Goal: Task Accomplishment & Management: Use online tool/utility

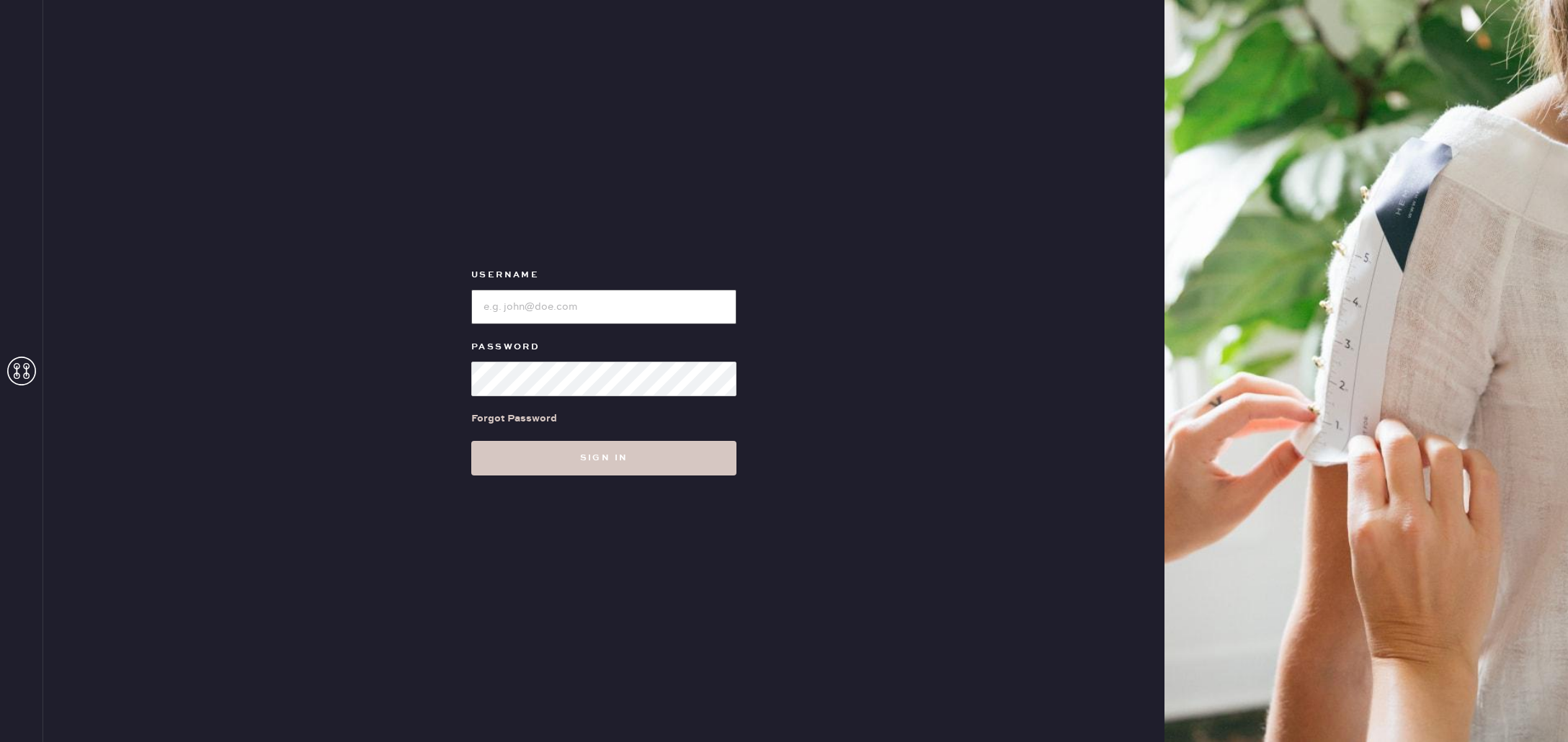
click at [555, 304] on input "loginName" at bounding box center [604, 307] width 265 height 35
type input "reformationfillmore"
click at [821, 345] on div "Username Password Forgot Password Sign in" at bounding box center [604, 371] width 1121 height 742
click at [620, 0] on html "Layer 1 Layer 1 Username Password Forgot Password Sign in Login" at bounding box center [784, 371] width 1568 height 742
click at [521, 307] on input "loginName" at bounding box center [604, 307] width 265 height 35
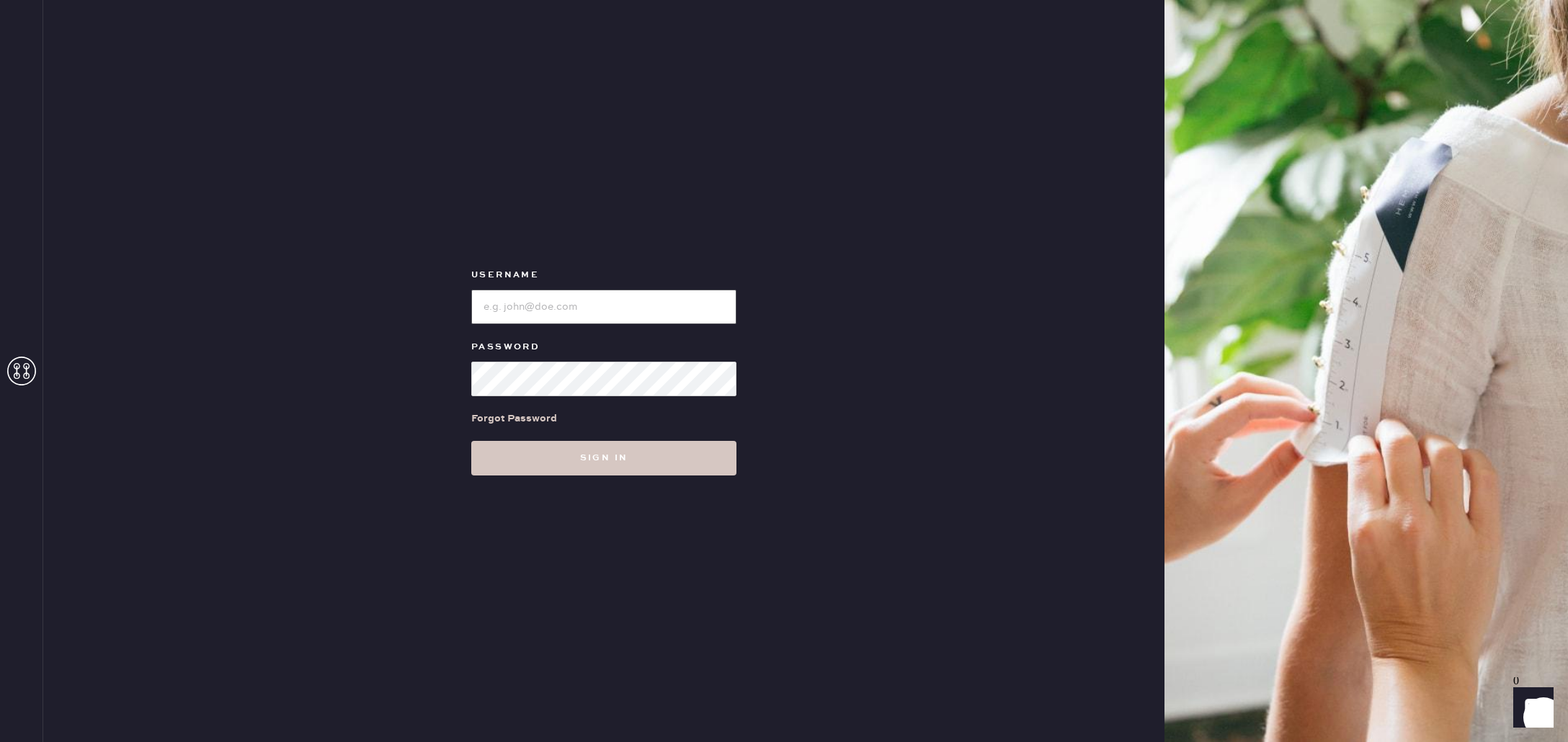
click at [603, 309] on input "loginName" at bounding box center [604, 307] width 265 height 35
type input "reformationfillmore"
click at [472, 441] on button "Sign in" at bounding box center [604, 458] width 265 height 35
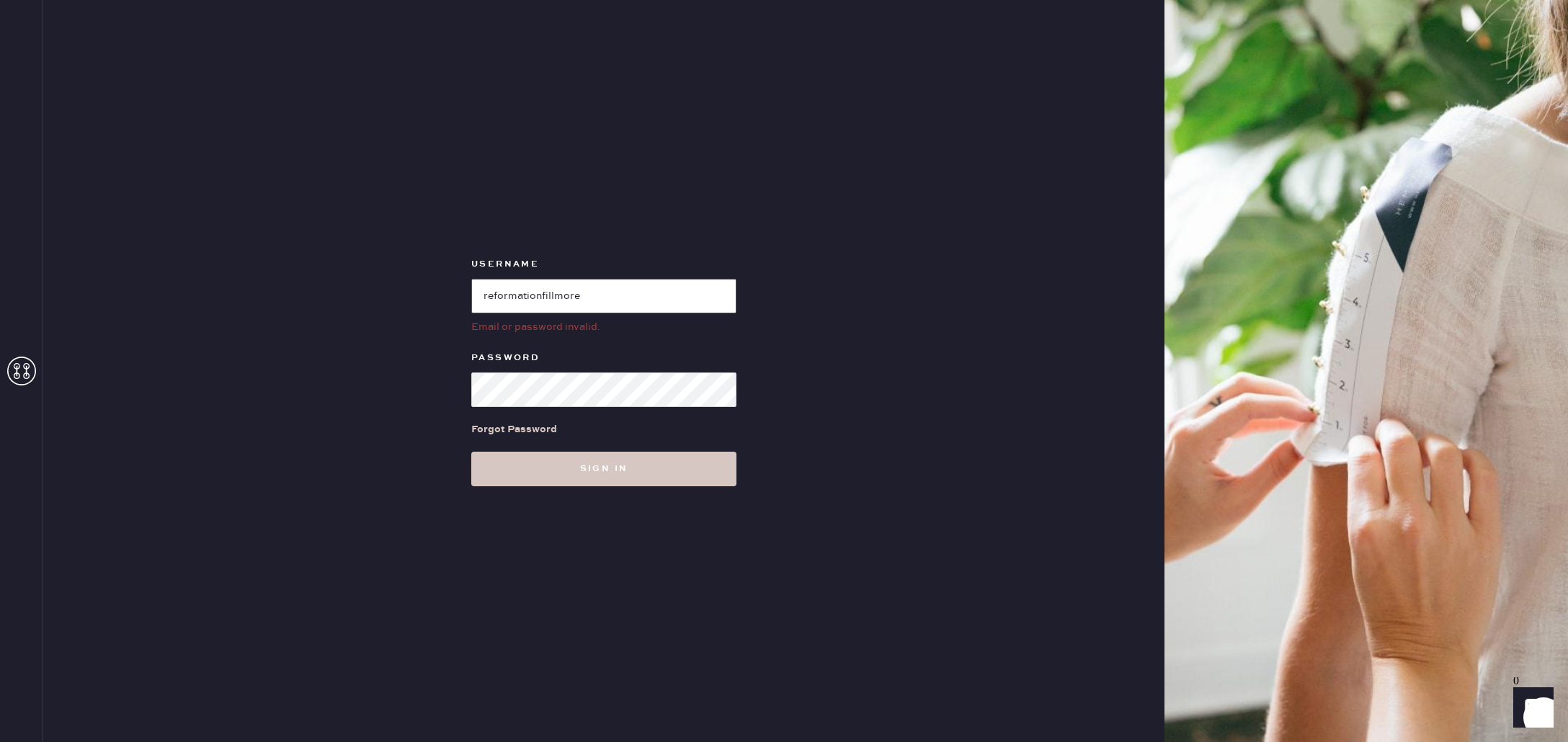
click at [573, 293] on input "loginName" at bounding box center [604, 296] width 265 height 35
click at [472, 452] on button "Sign in" at bounding box center [604, 469] width 265 height 35
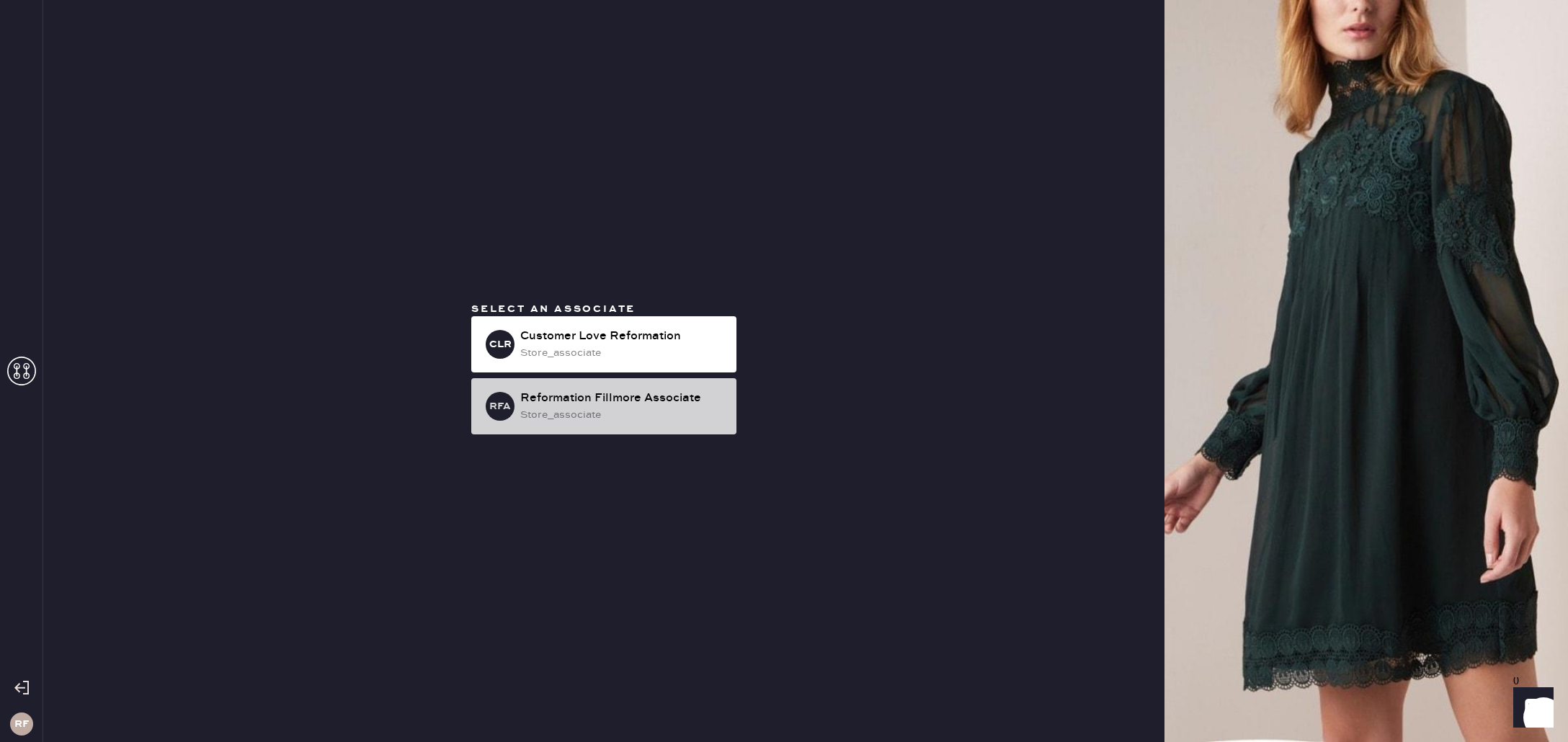
click at [570, 411] on div "store_associate" at bounding box center [622, 415] width 204 height 16
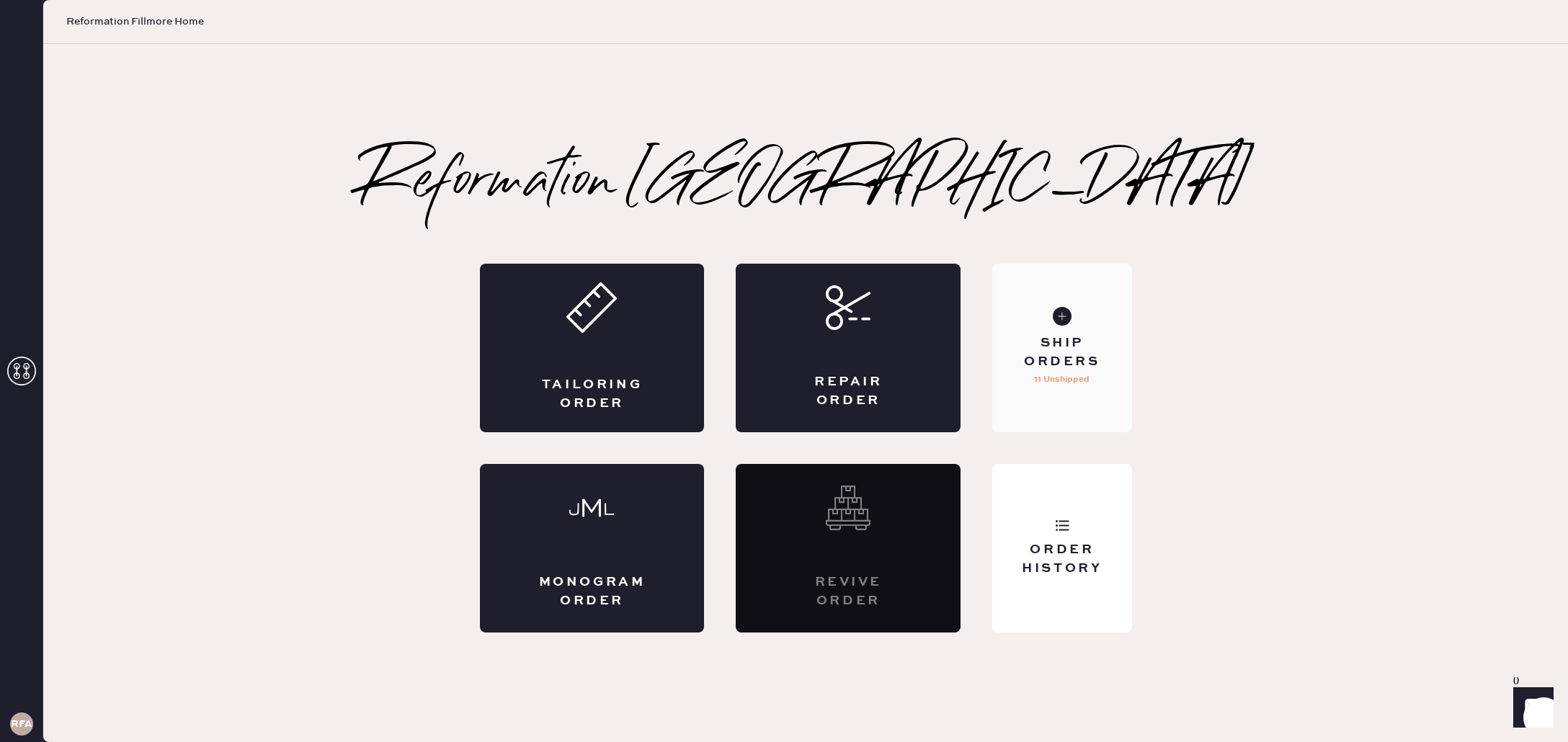
click at [1051, 338] on div "Ship Orders" at bounding box center [1061, 352] width 116 height 36
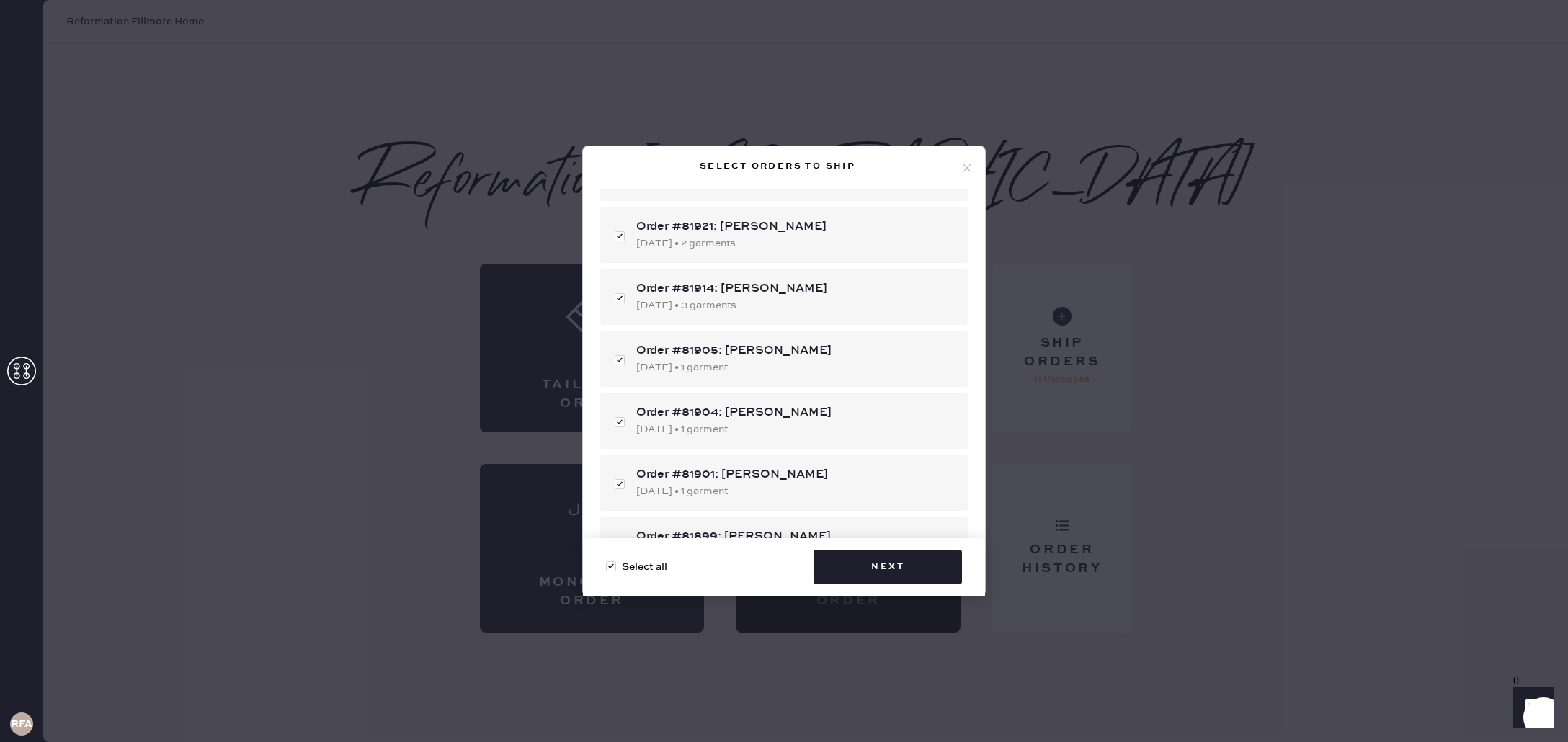
scroll to position [462, 0]
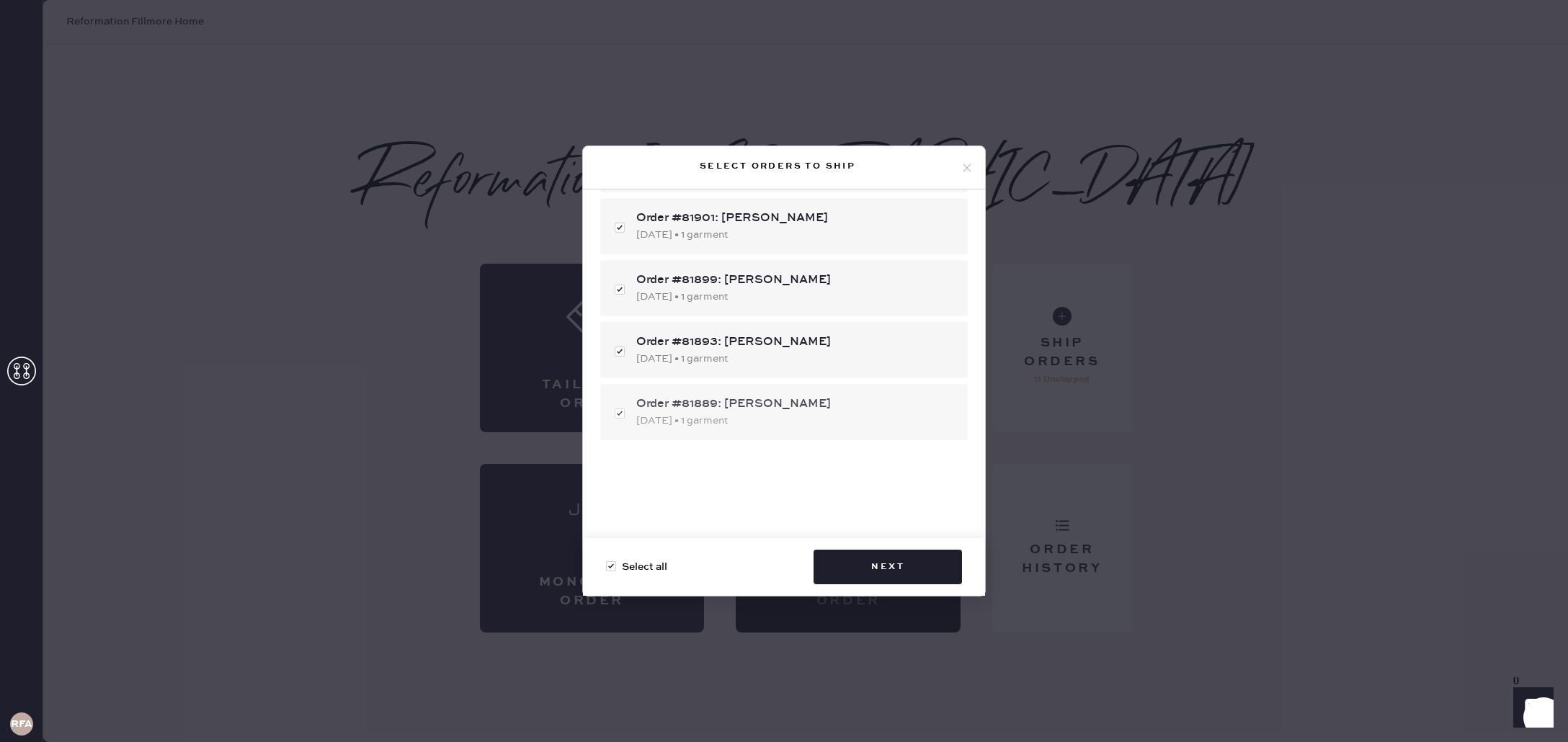
click at [740, 414] on div "[DATE] • 1 garment" at bounding box center [795, 421] width 320 height 16
checkbox input "false"
click at [745, 411] on div "Order #81889: [PERSON_NAME]" at bounding box center [795, 404] width 320 height 17
checkbox input "true"
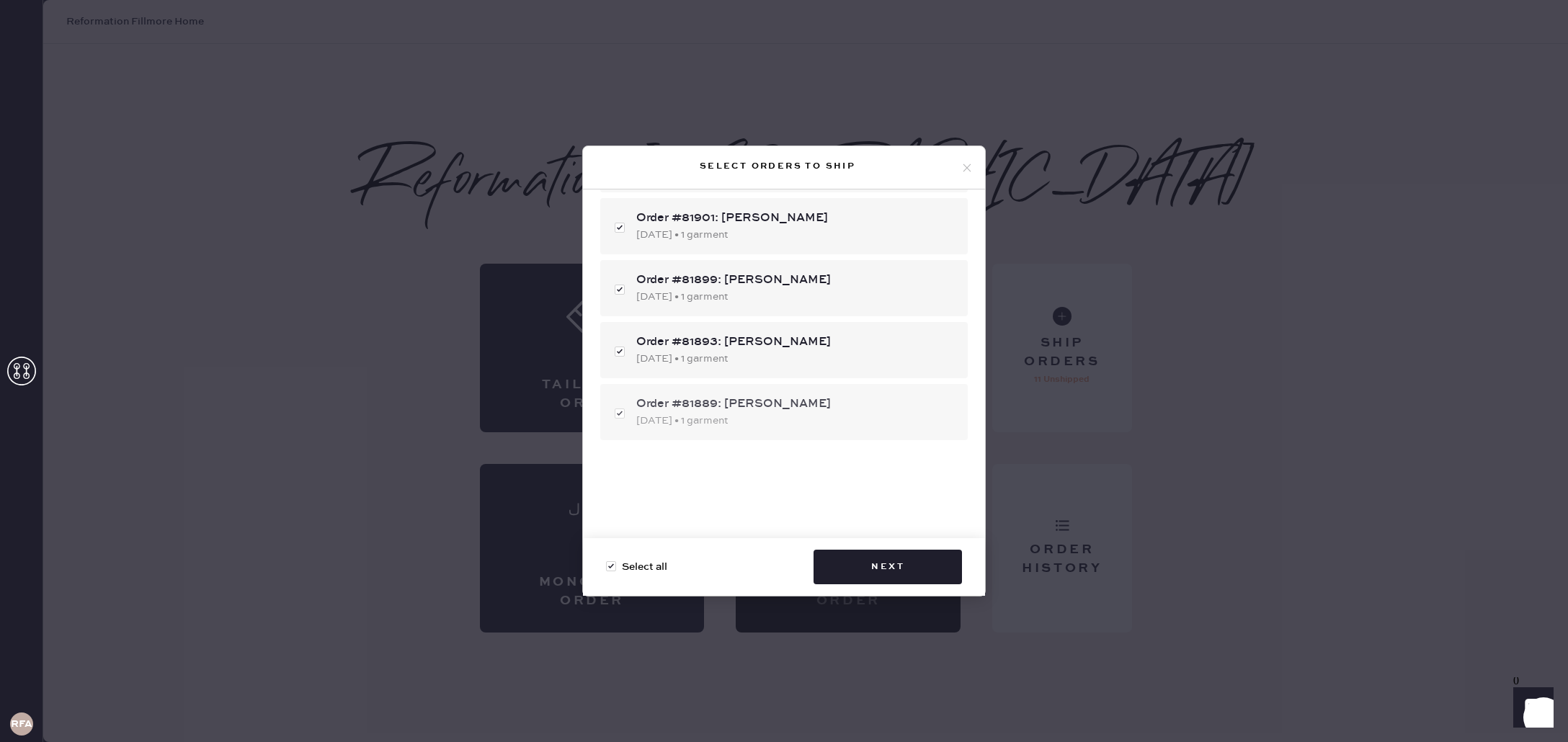
checkbox input "true"
click at [945, 570] on button "Next" at bounding box center [887, 566] width 148 height 35
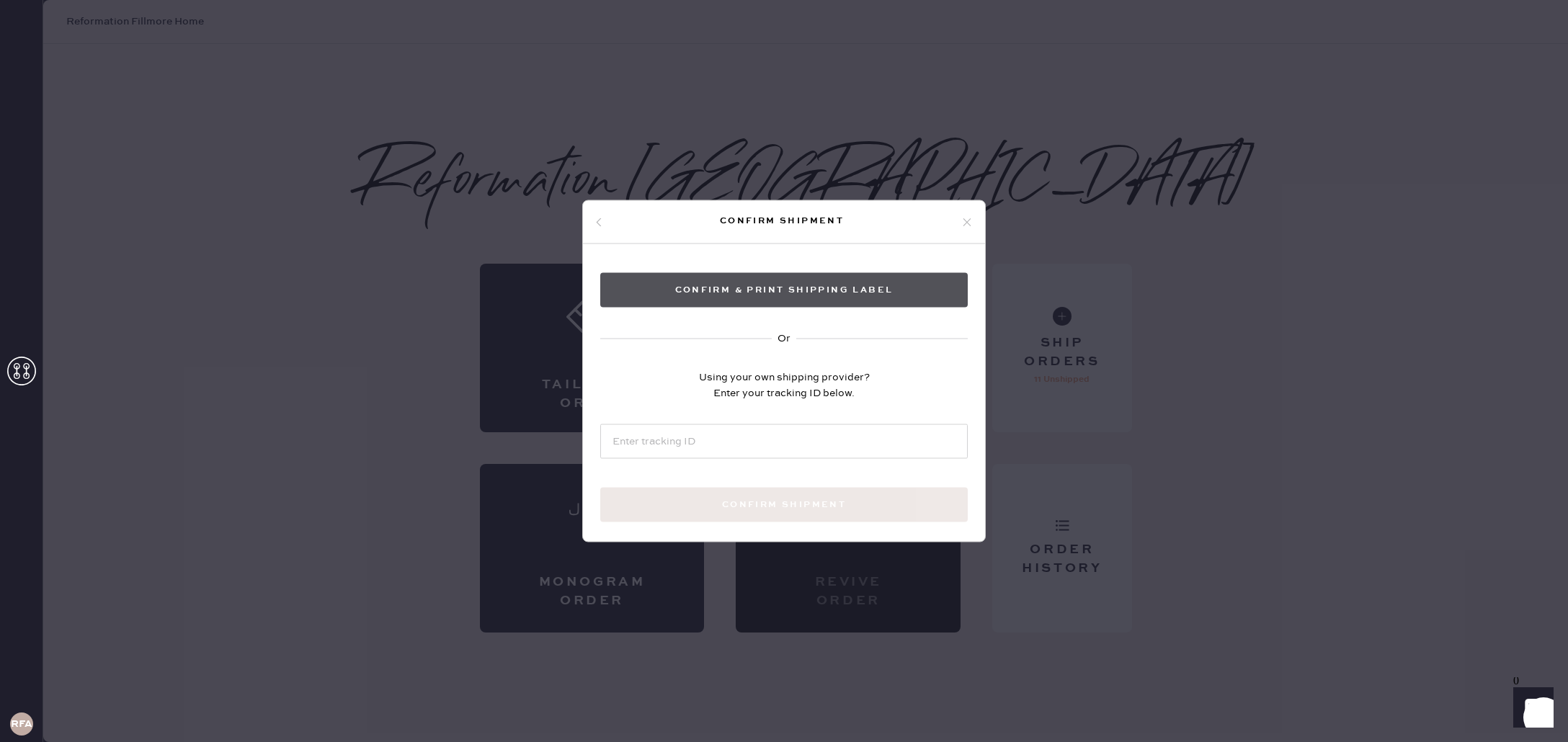
click at [769, 288] on button "Confirm & Print shipping label" at bounding box center [784, 290] width 367 height 35
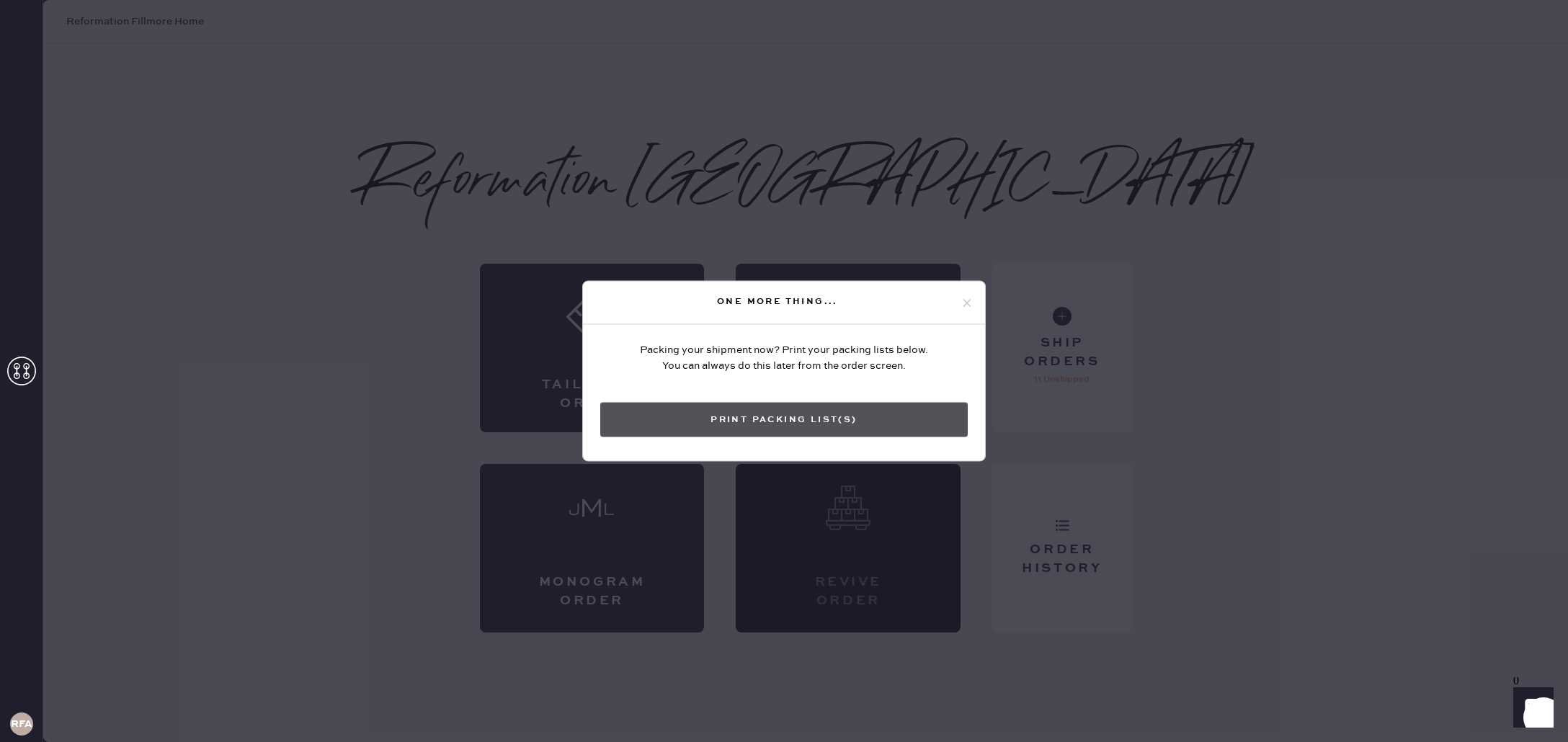
click at [804, 427] on button "Print Packing List(s)" at bounding box center [784, 420] width 367 height 35
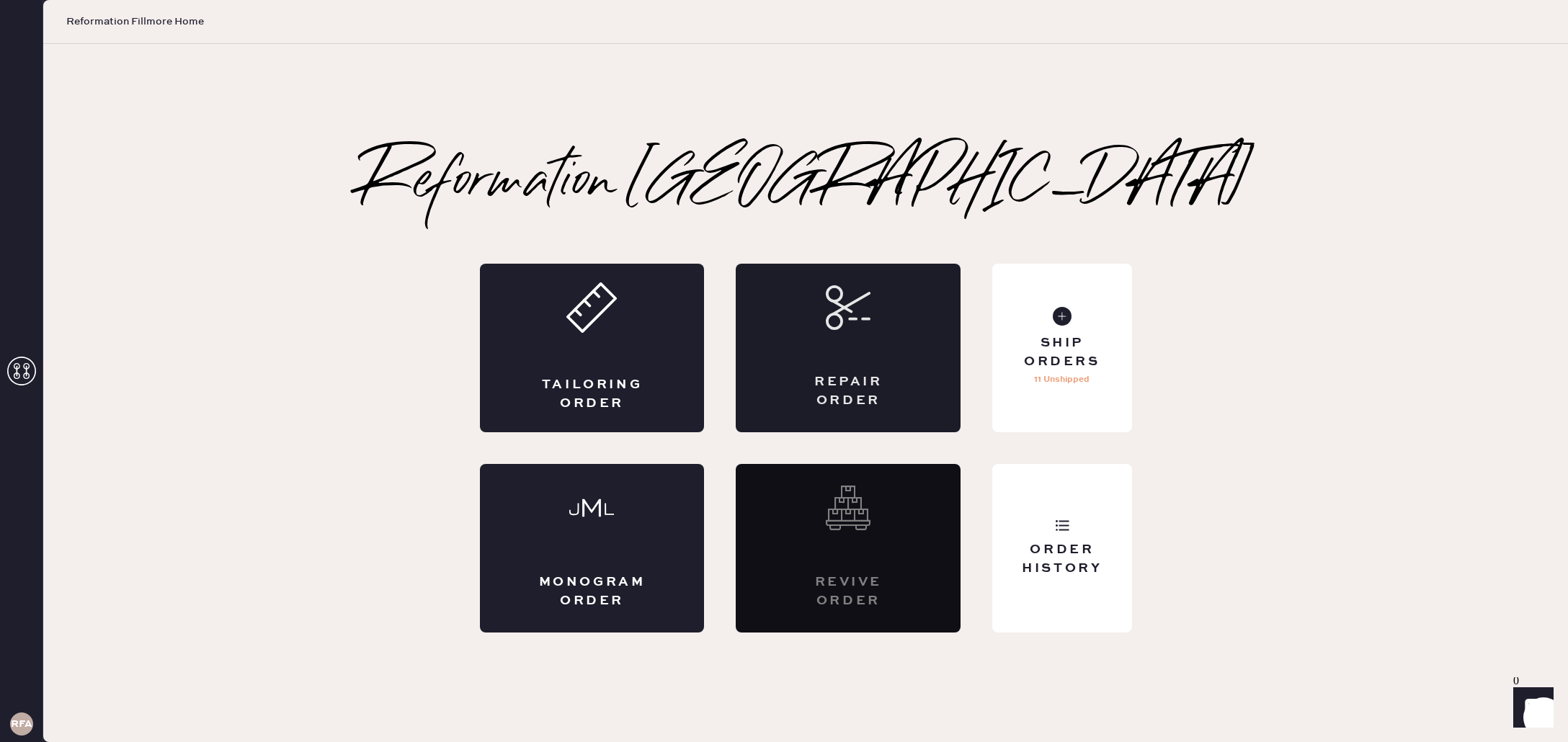
scroll to position [0, 0]
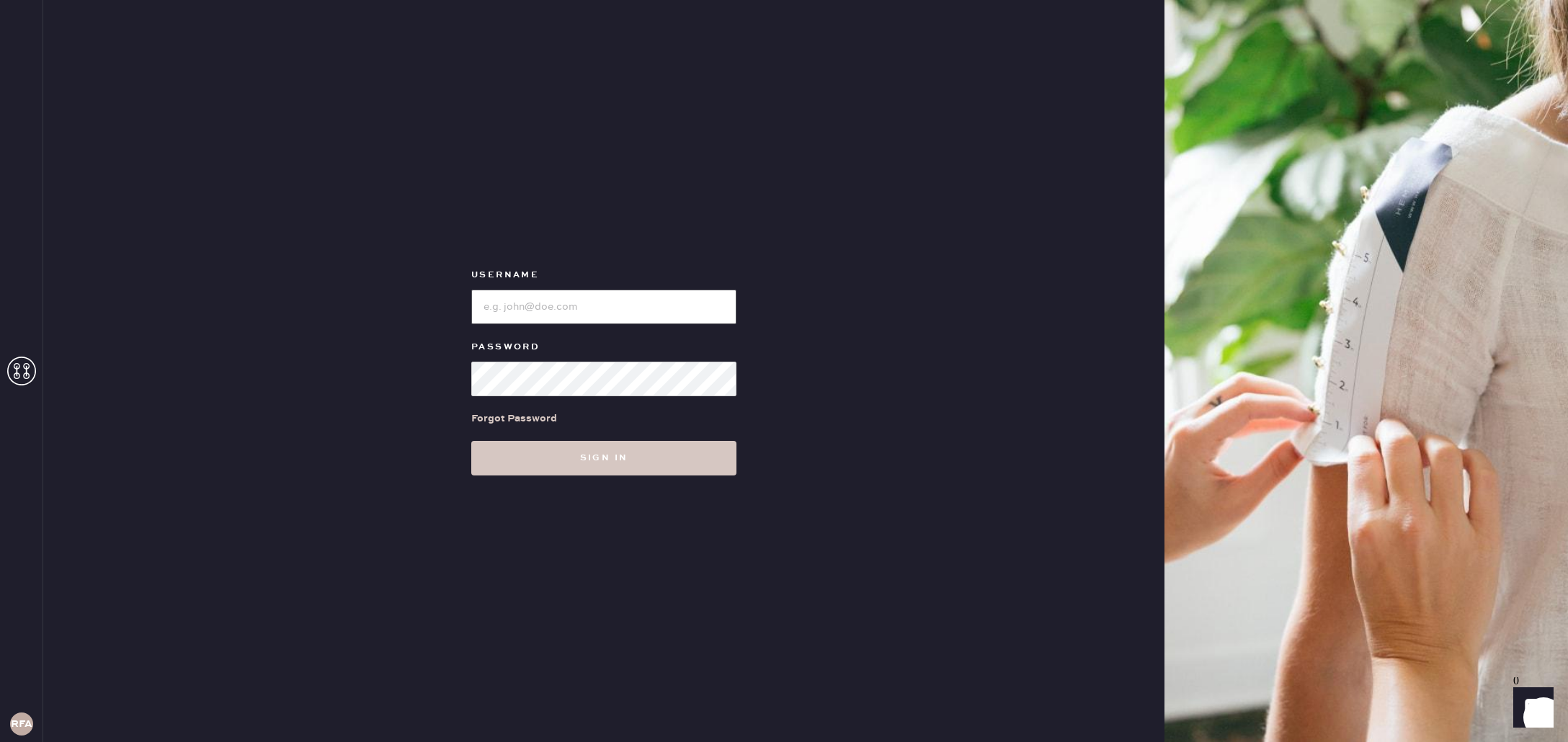
click at [581, 306] on input "loginName" at bounding box center [604, 307] width 265 height 35
type input "reformationfillmore"
click at [472, 441] on button "Sign in" at bounding box center [604, 458] width 265 height 35
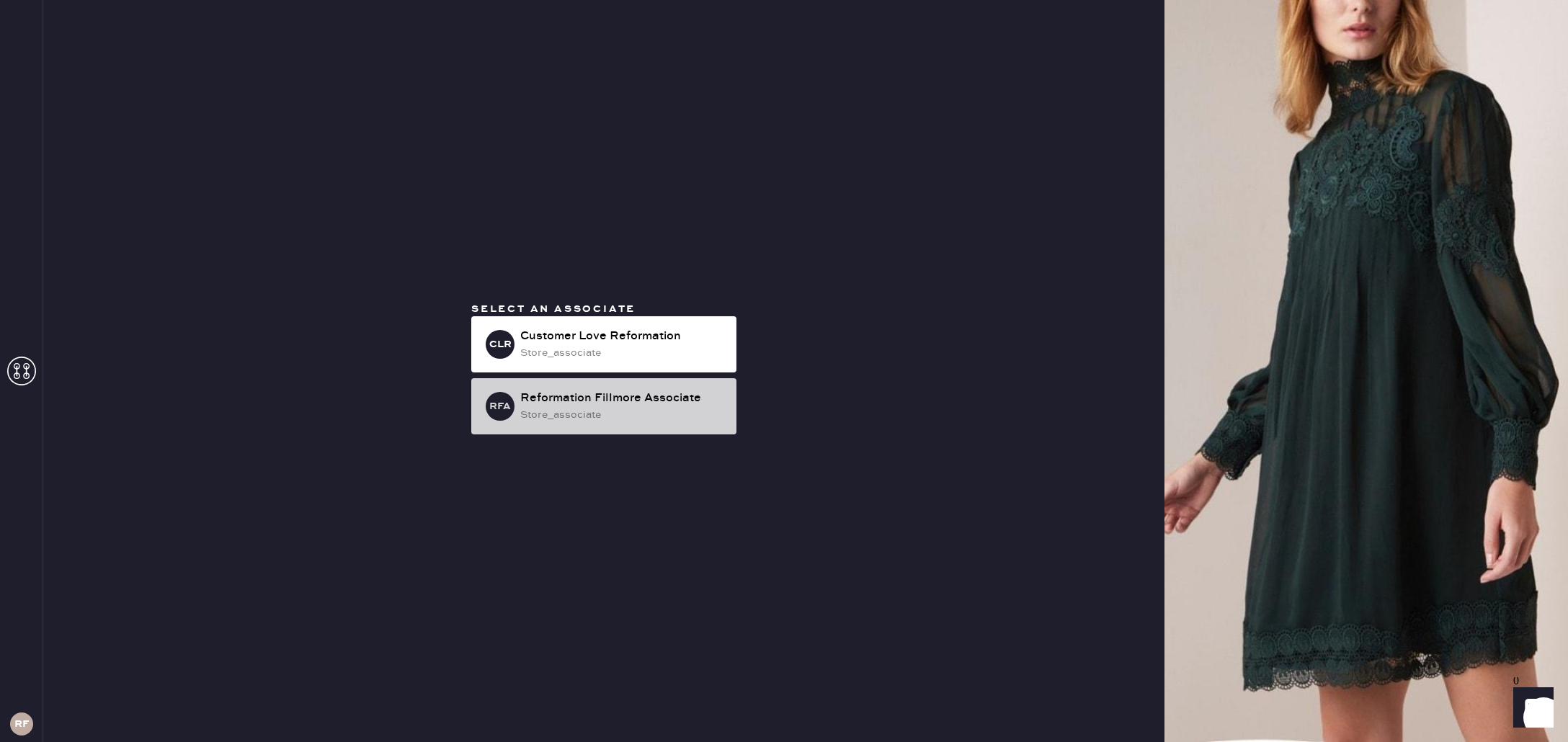
click at [596, 409] on div "store_associate" at bounding box center [622, 415] width 204 height 16
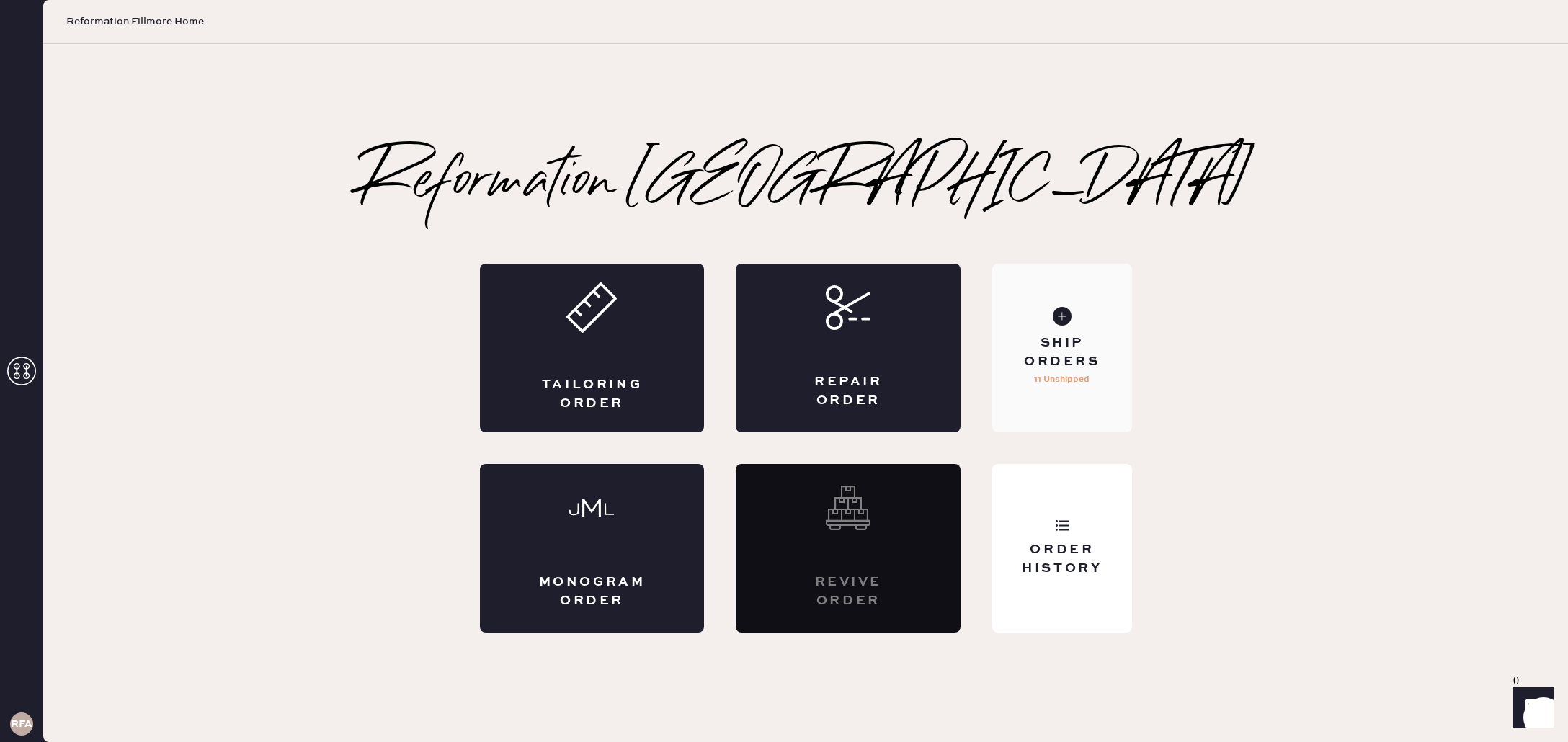
click at [1057, 416] on div "Ship Orders 11 Unshipped" at bounding box center [1062, 348] width 139 height 169
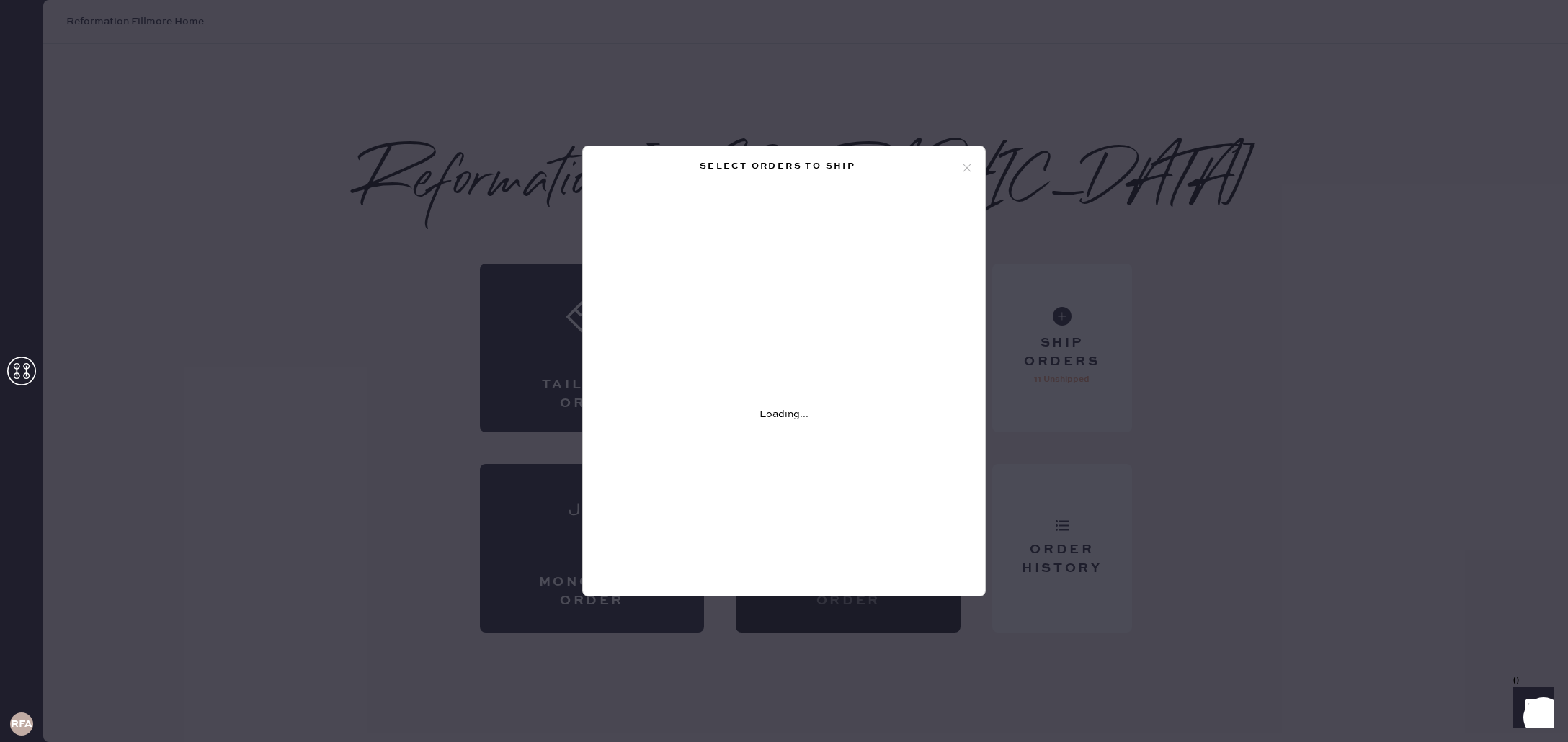
click at [969, 167] on icon at bounding box center [966, 167] width 13 height 13
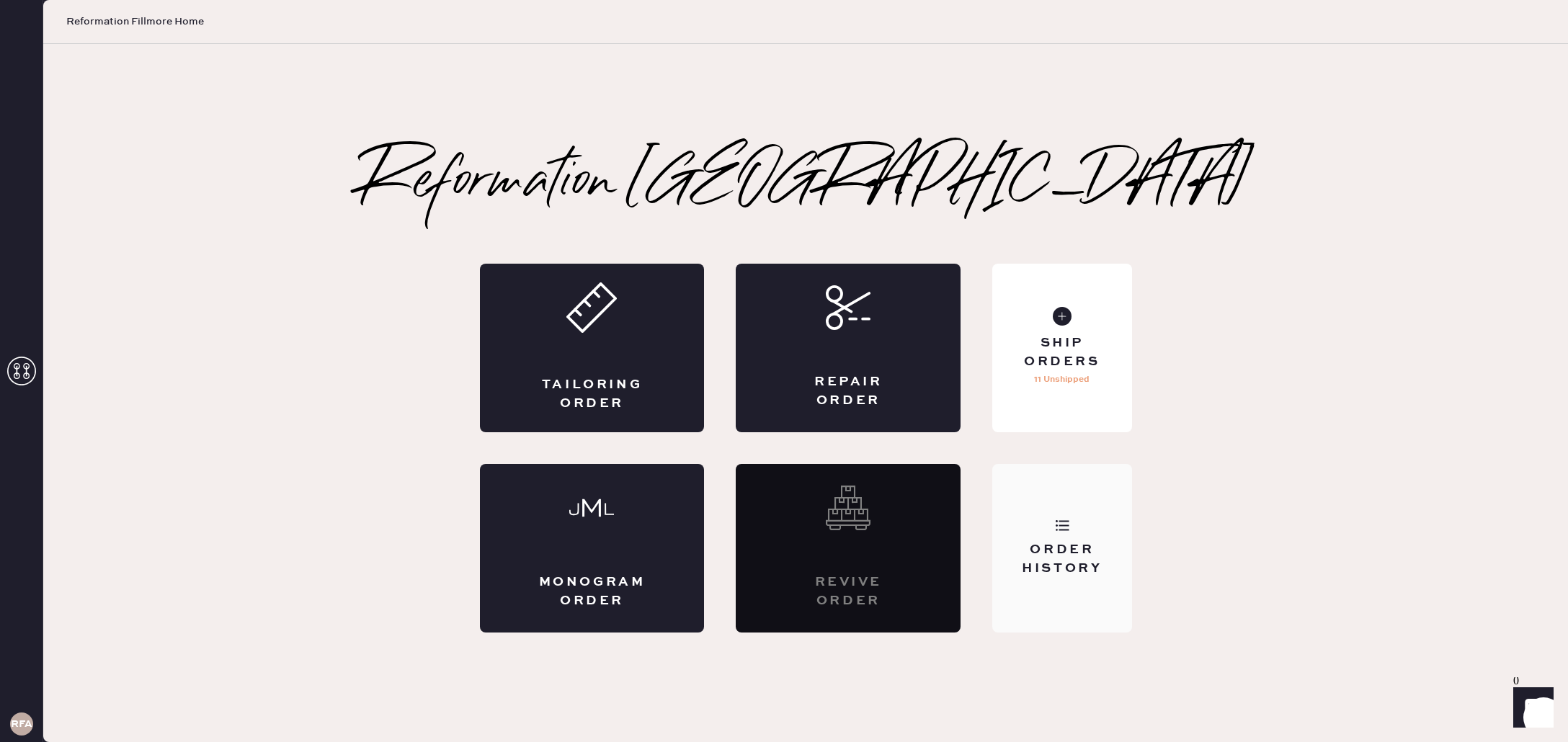
click at [1052, 550] on div "Order History" at bounding box center [1061, 559] width 116 height 36
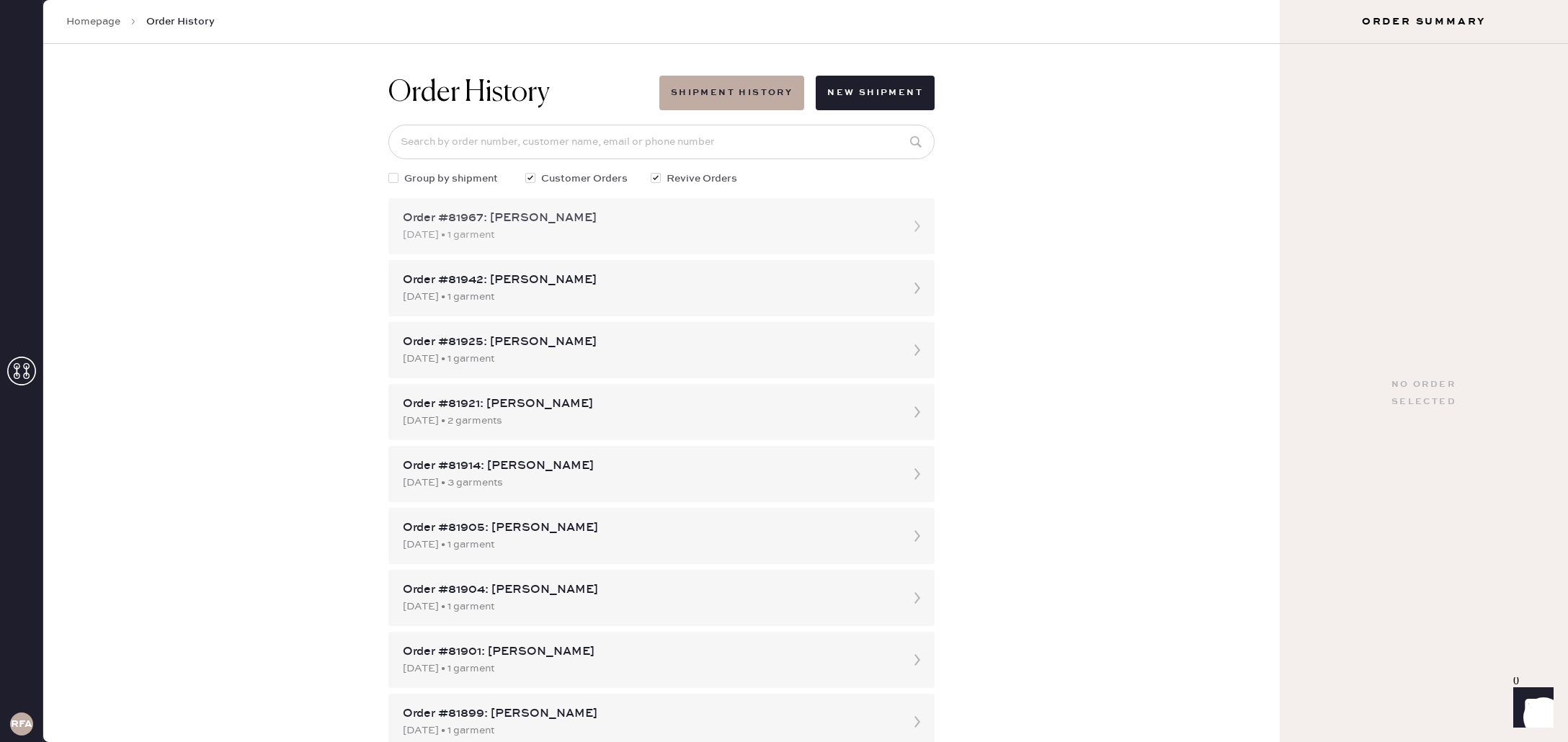
click at [596, 209] on div "Order #81967: [PERSON_NAME] [DATE] • 1 garment" at bounding box center [661, 226] width 546 height 56
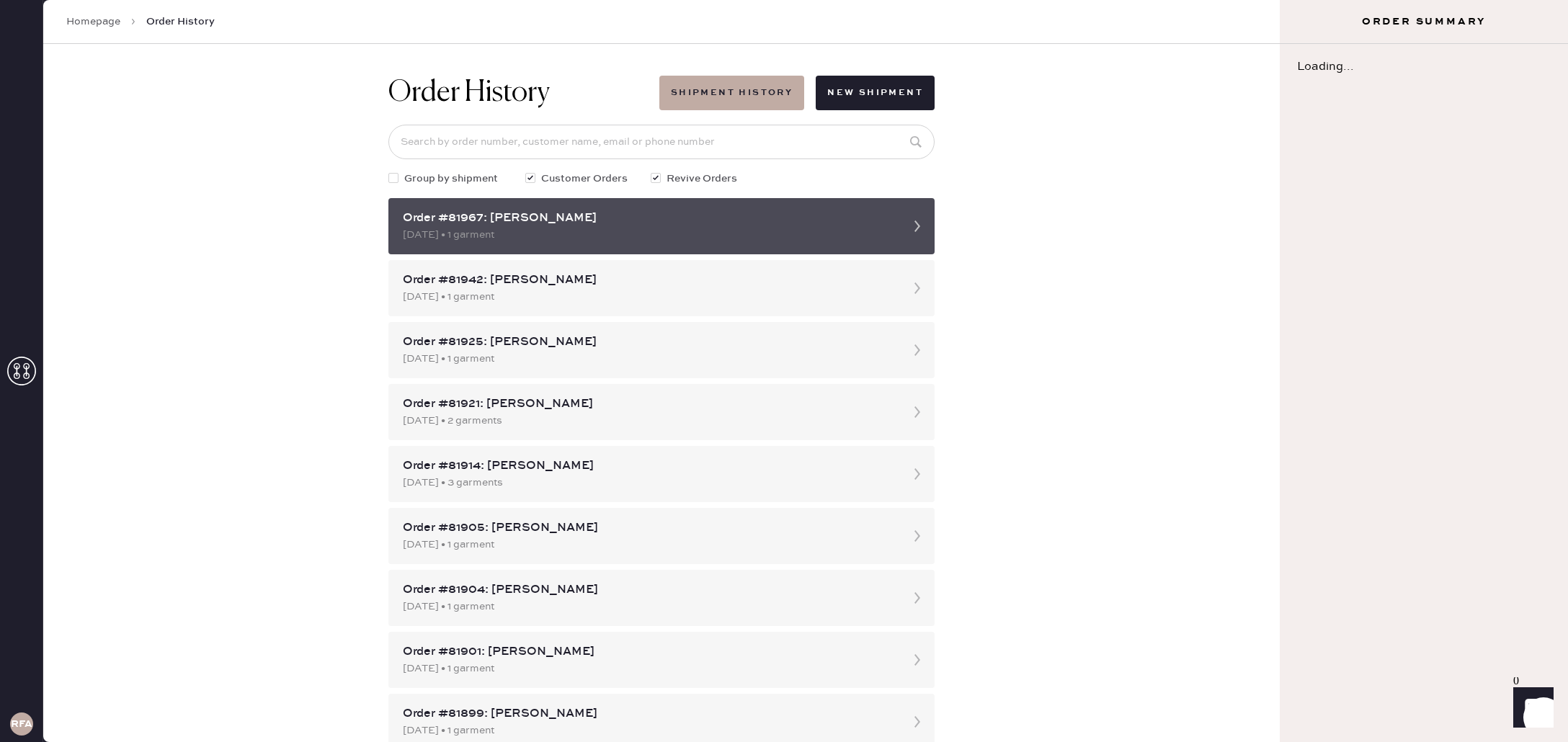
click at [600, 210] on div "Order #81967: [PERSON_NAME]" at bounding box center [648, 218] width 491 height 17
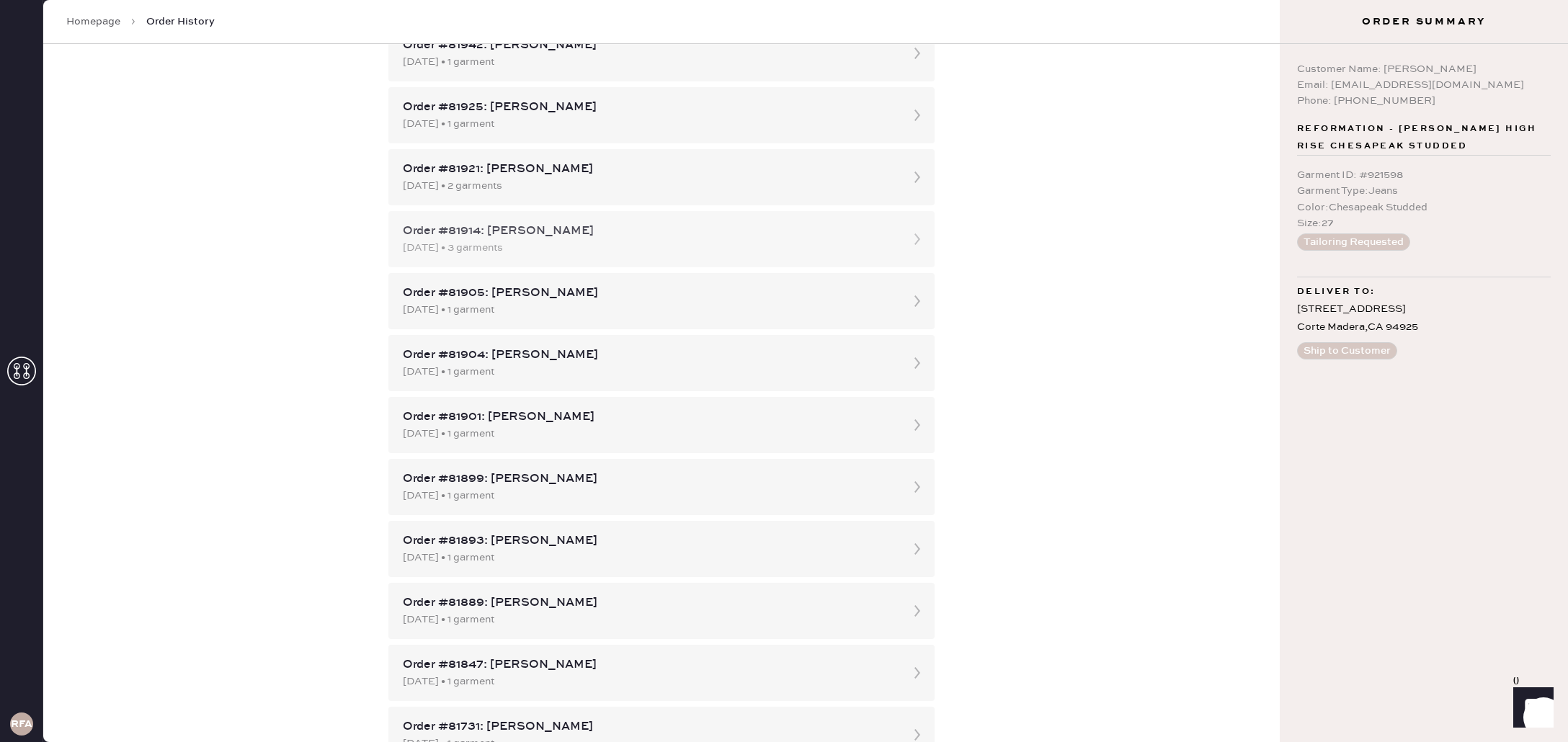
scroll to position [250, 0]
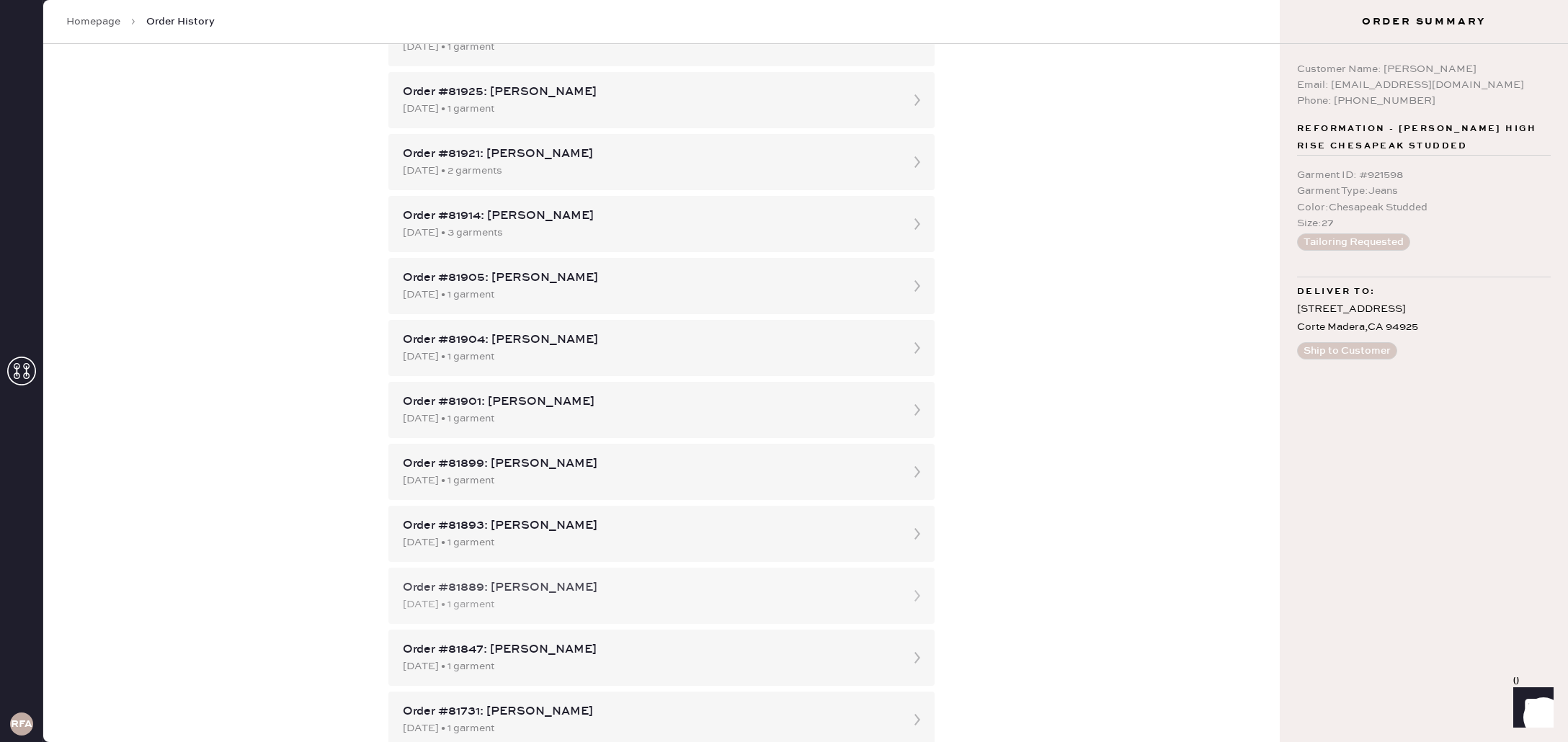
click at [615, 588] on div "Order #81889: [PERSON_NAME]" at bounding box center [648, 588] width 491 height 17
